Goal: Transaction & Acquisition: Purchase product/service

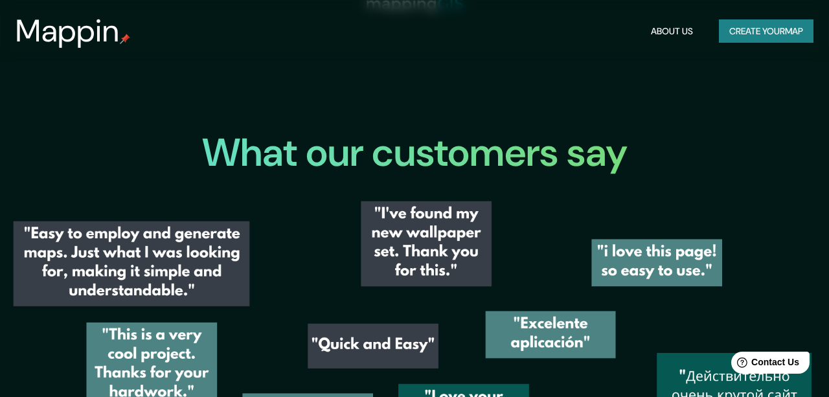
scroll to position [1619, 0]
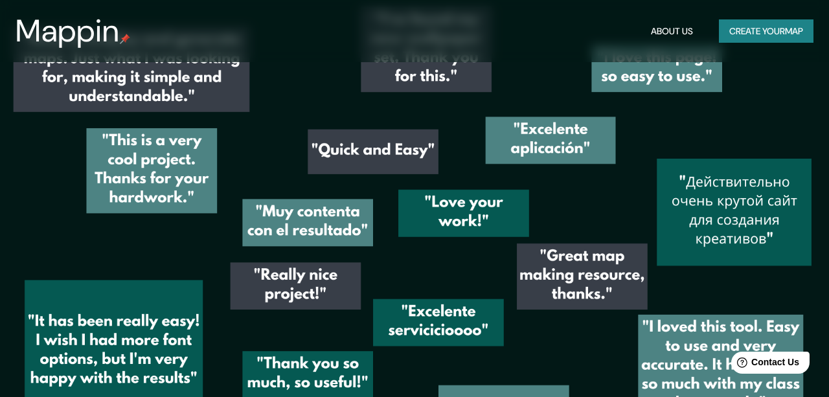
click at [777, 31] on button "Create your map" at bounding box center [766, 31] width 95 height 24
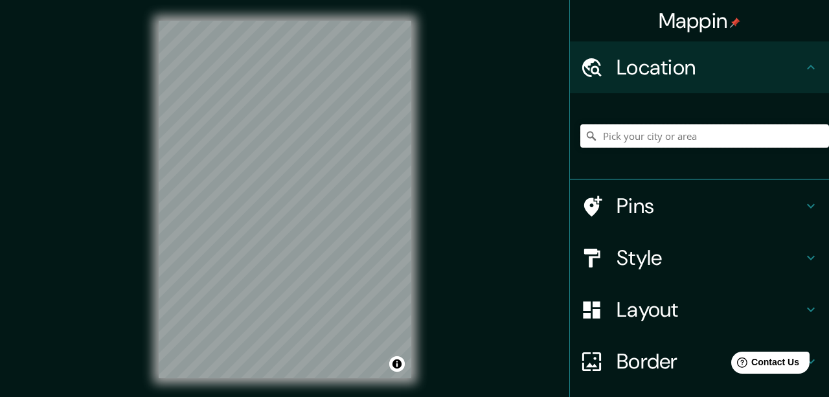
click at [655, 133] on input "Pick your city or area" at bounding box center [704, 135] width 249 height 23
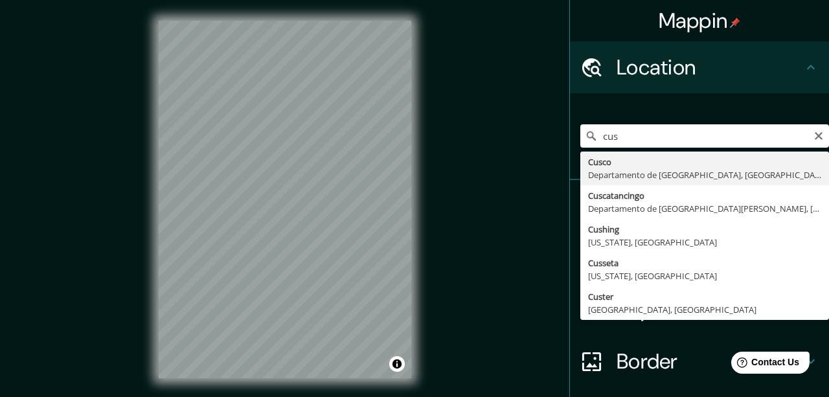
type input "Cusco, [GEOGRAPHIC_DATA], [GEOGRAPHIC_DATA]"
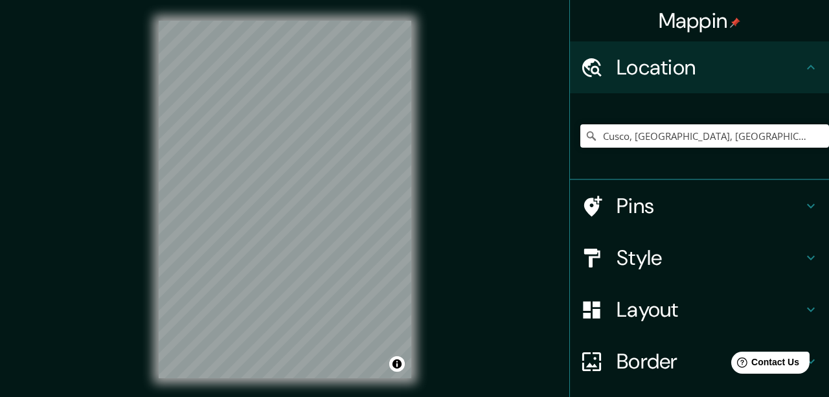
click at [132, 166] on div "Mappin Location [GEOGRAPHIC_DATA], [GEOGRAPHIC_DATA], [GEOGRAPHIC_DATA] Pins St…" at bounding box center [414, 210] width 829 height 420
click at [758, 134] on input "Cusco, [GEOGRAPHIC_DATA], [GEOGRAPHIC_DATA]" at bounding box center [704, 135] width 249 height 23
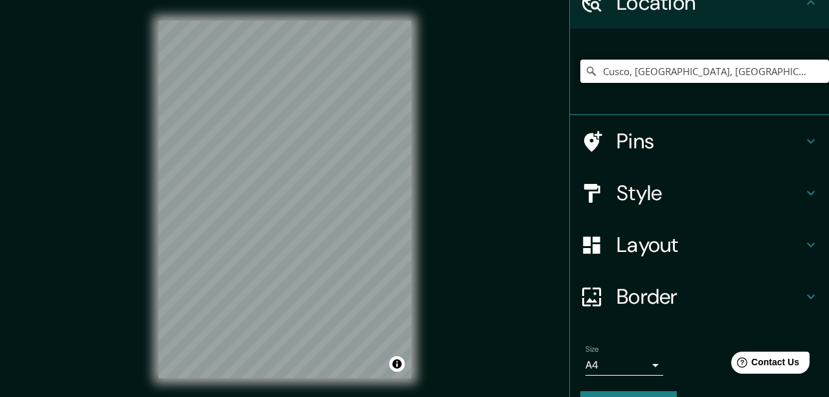
scroll to position [98, 0]
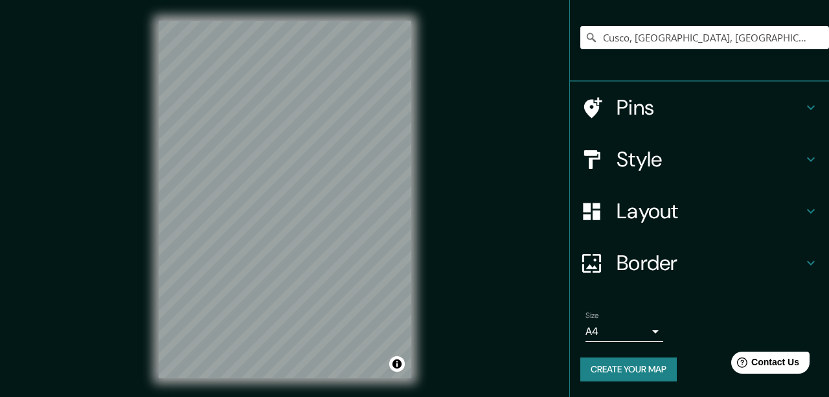
click at [641, 327] on body "Mappin Location [GEOGRAPHIC_DATA], [GEOGRAPHIC_DATA], [GEOGRAPHIC_DATA] Pins St…" at bounding box center [414, 198] width 829 height 397
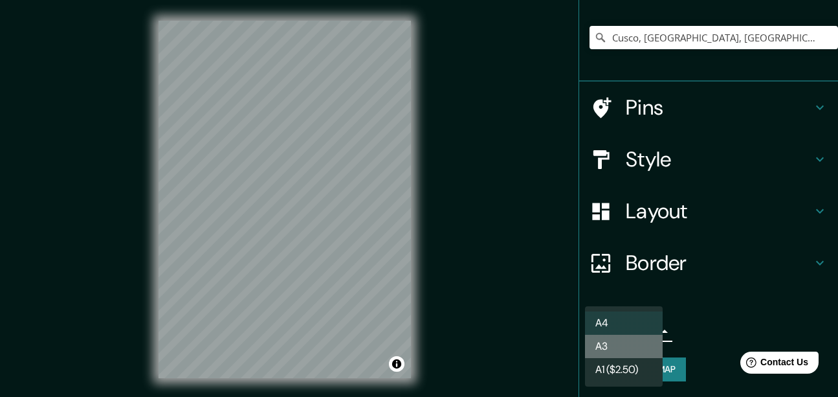
click at [641, 338] on li "A3" at bounding box center [624, 346] width 78 height 23
type input "a4"
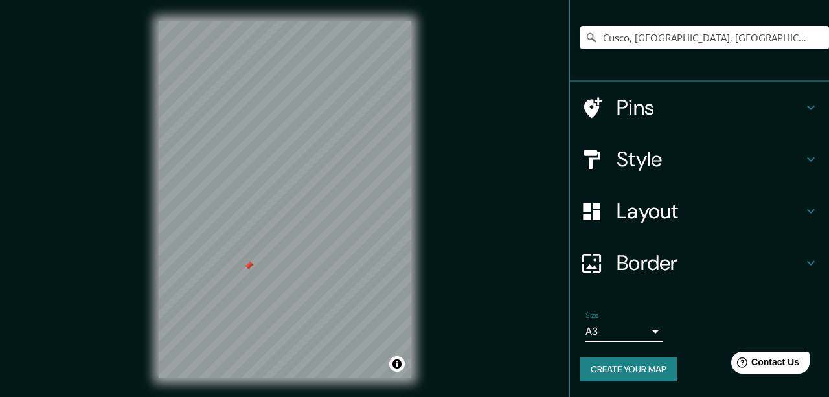
click at [669, 52] on div "Cusco, [GEOGRAPHIC_DATA], [GEOGRAPHIC_DATA]" at bounding box center [704, 37] width 249 height 65
click at [673, 30] on input "Cusco, [GEOGRAPHIC_DATA], [GEOGRAPHIC_DATA]" at bounding box center [704, 37] width 249 height 23
click at [813, 39] on icon "Clear" at bounding box center [818, 37] width 10 height 10
click at [649, 155] on h4 "Style" at bounding box center [709, 159] width 186 height 26
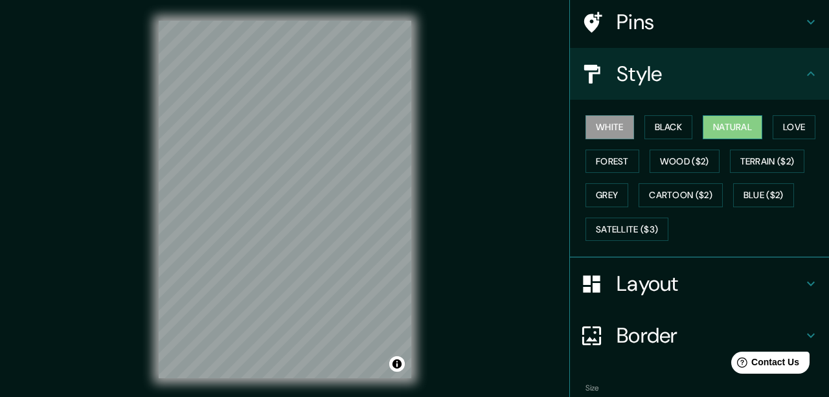
click at [728, 127] on button "Natural" at bounding box center [733, 127] width 60 height 24
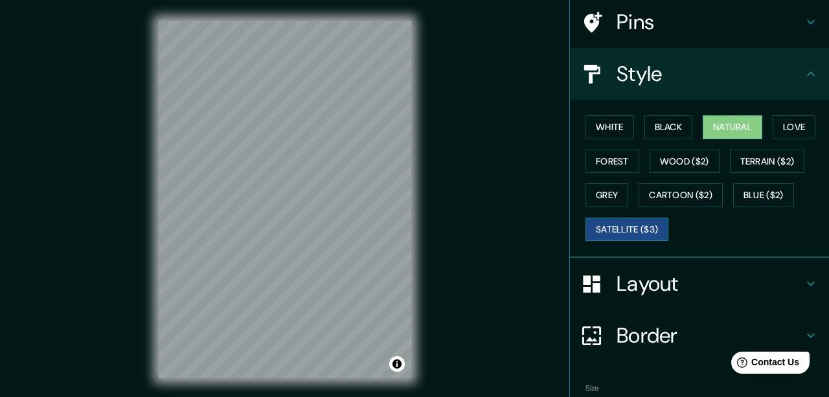
click at [616, 223] on button "Satellite ($3)" at bounding box center [626, 230] width 83 height 24
click at [141, 100] on div "© Mapbox © OpenStreetMap Improve this map © Maxar" at bounding box center [285, 199] width 294 height 399
click at [153, 175] on div "© Mapbox © OpenStreetMap Improve this map © Maxar" at bounding box center [285, 199] width 294 height 399
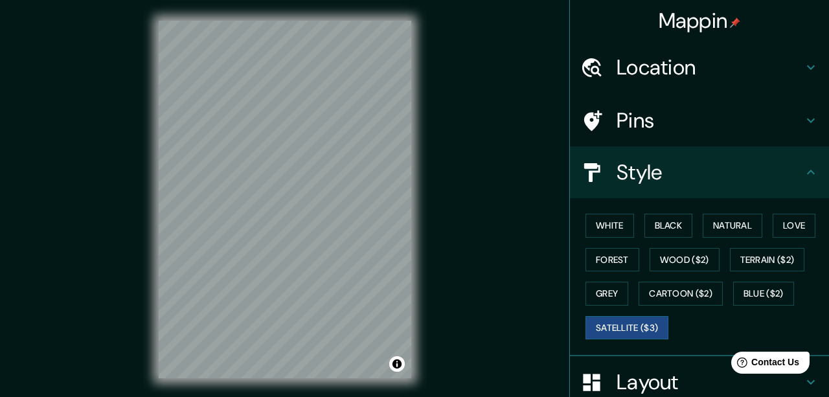
click at [658, 61] on h4 "Location" at bounding box center [709, 67] width 186 height 26
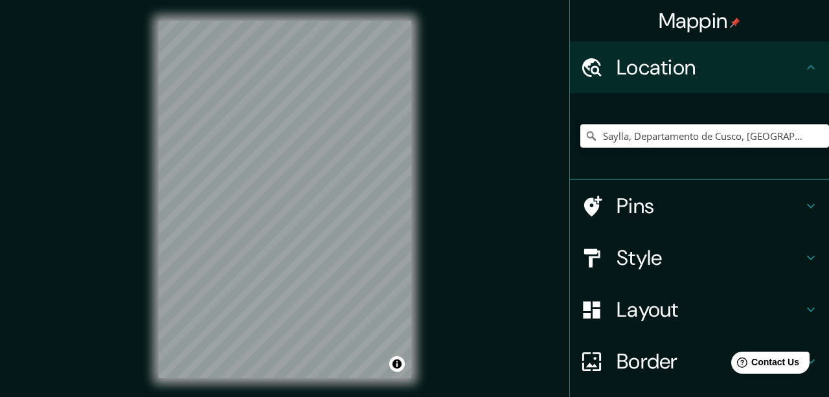
drag, startPoint x: 785, startPoint y: 139, endPoint x: 517, endPoint y: 146, distance: 268.1
click at [517, 146] on div "Mappin Location [GEOGRAPHIC_DATA], [GEOGRAPHIC_DATA], [GEOGRAPHIC_DATA] Pins St…" at bounding box center [414, 210] width 829 height 420
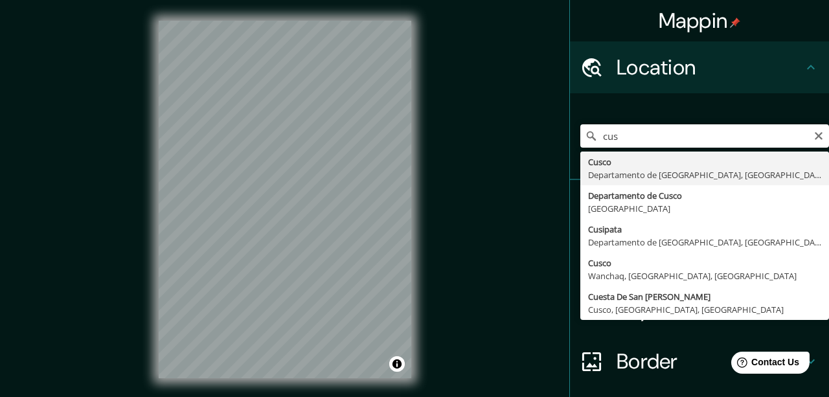
type input "Cusco, [GEOGRAPHIC_DATA], [GEOGRAPHIC_DATA]"
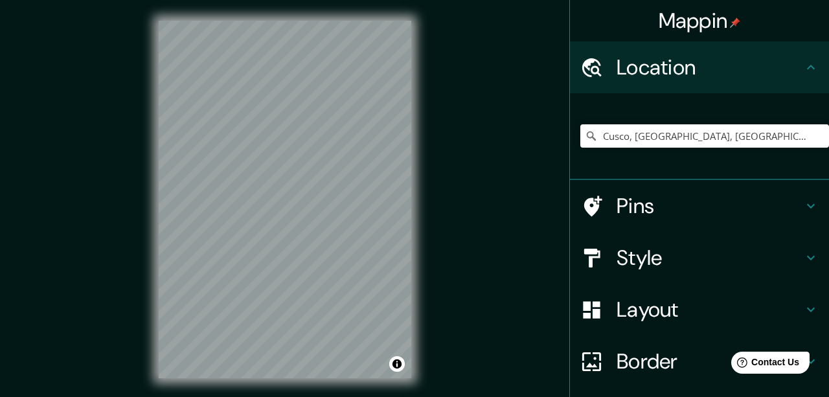
click at [627, 257] on h4 "Style" at bounding box center [709, 258] width 186 height 26
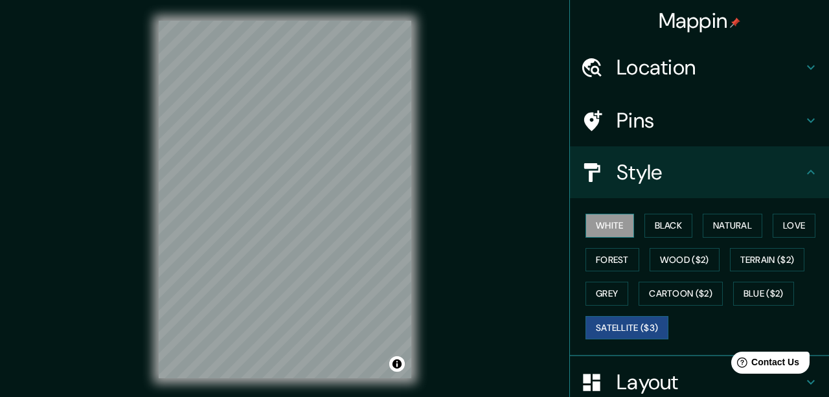
click at [616, 220] on button "White" at bounding box center [609, 226] width 49 height 24
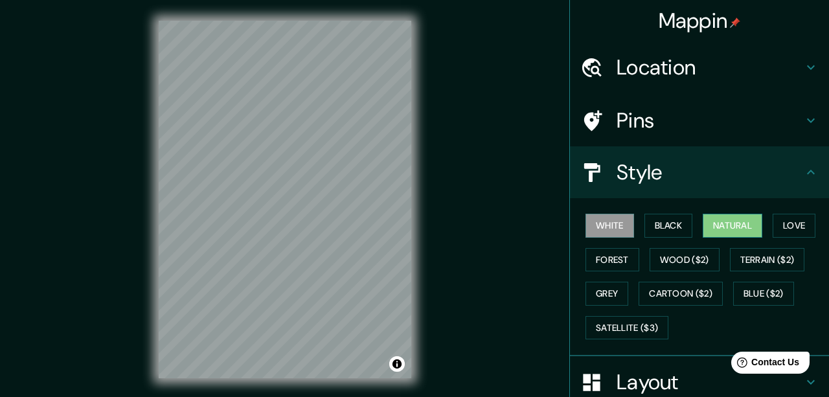
click at [749, 220] on button "Natural" at bounding box center [733, 226] width 60 height 24
click at [651, 219] on button "Black" at bounding box center [668, 226] width 49 height 24
click at [618, 222] on button "White" at bounding box center [609, 226] width 49 height 24
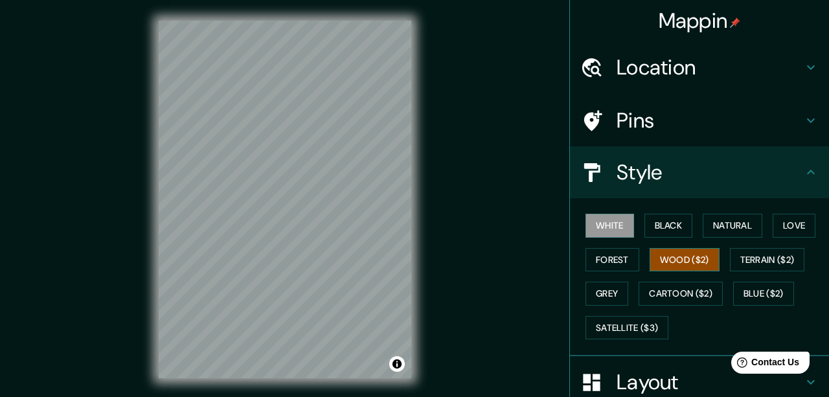
click at [679, 253] on button "Wood ($2)" at bounding box center [684, 260] width 70 height 24
click at [761, 256] on button "Terrain ($2)" at bounding box center [767, 260] width 75 height 24
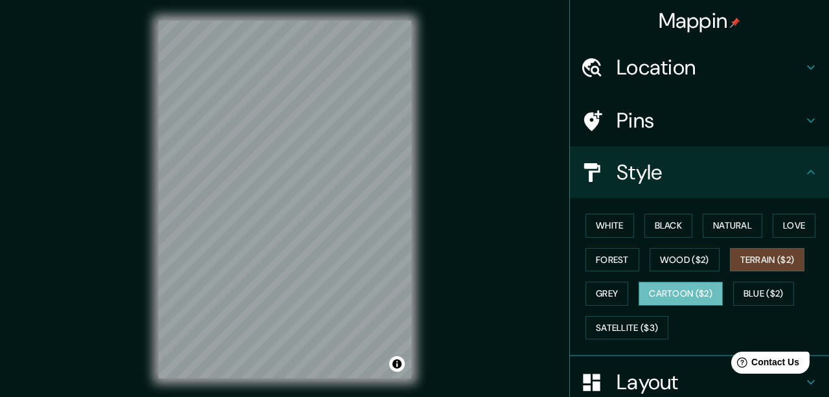
click at [682, 286] on button "Cartoon ($2)" at bounding box center [680, 294] width 84 height 24
click at [657, 220] on button "Black" at bounding box center [668, 226] width 49 height 24
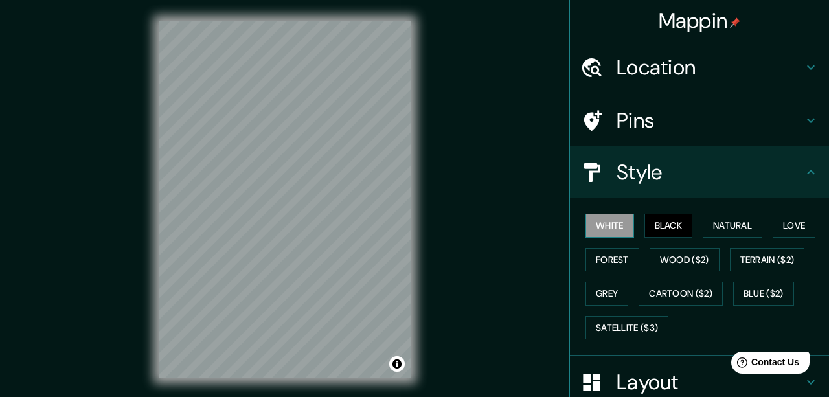
click at [611, 222] on button "White" at bounding box center [609, 226] width 49 height 24
